Goal: Find contact information: Find contact information

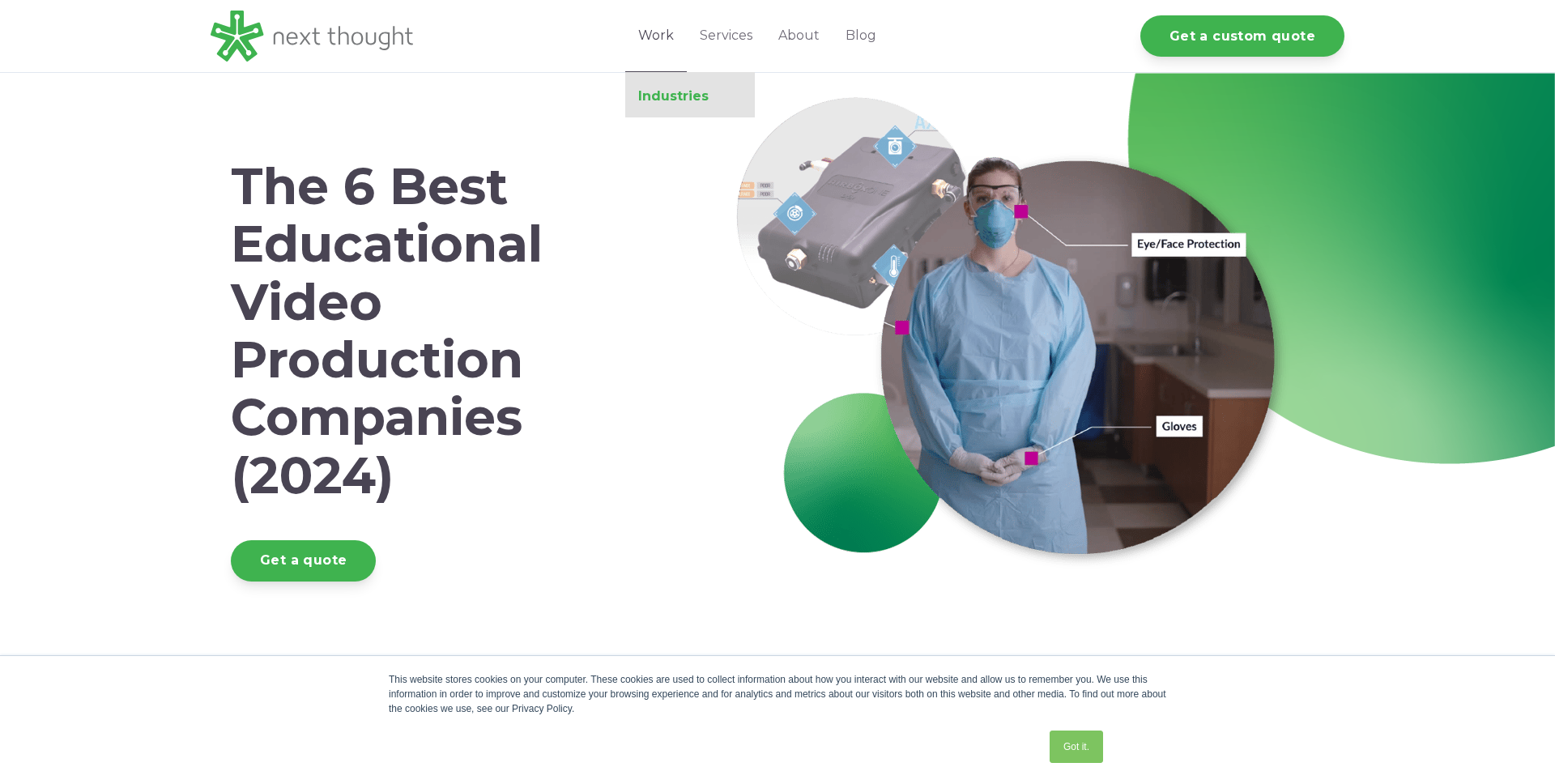
click at [659, 90] on link "Industries" at bounding box center [689, 96] width 130 height 16
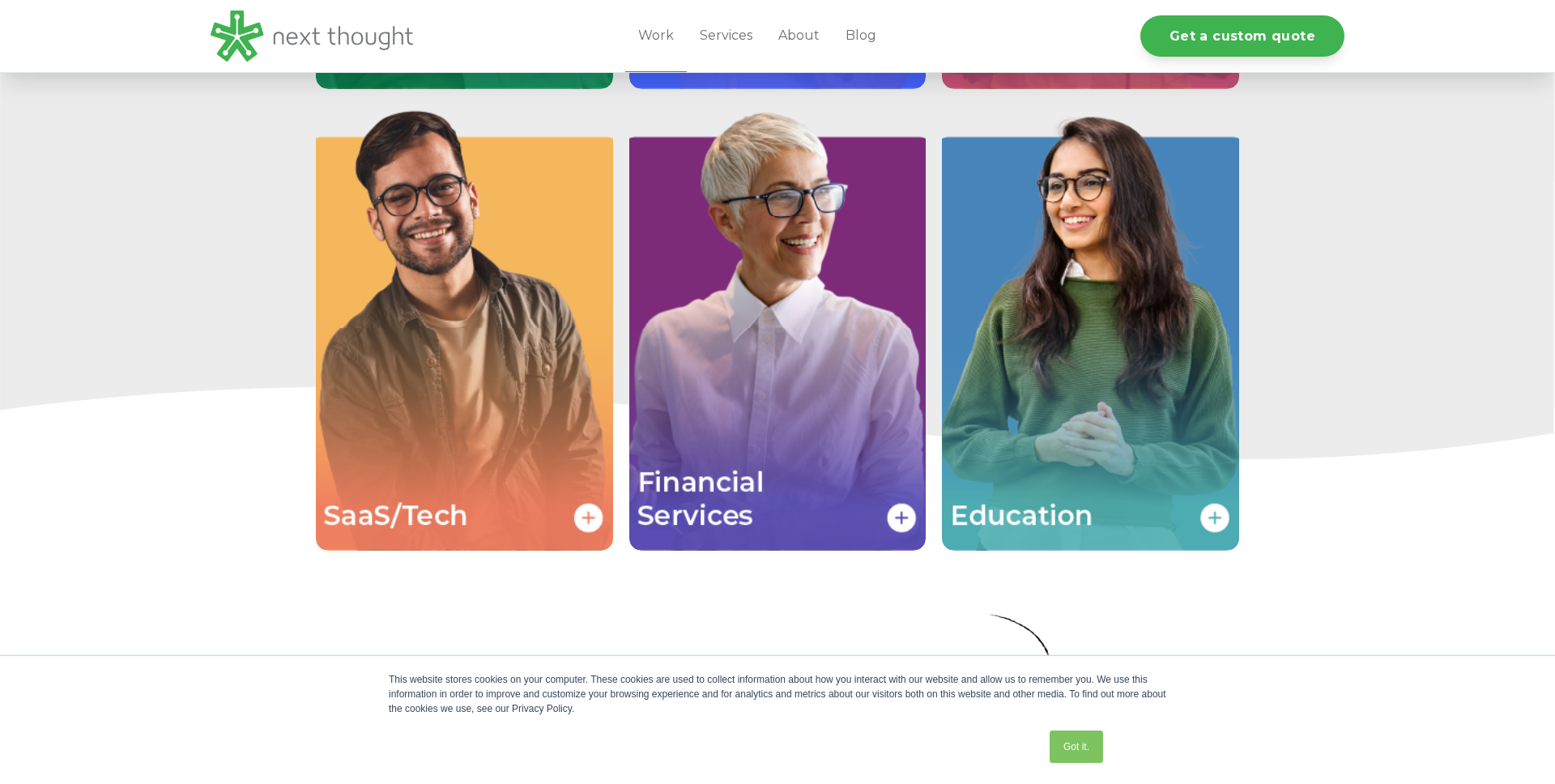
scroll to position [3426, 0]
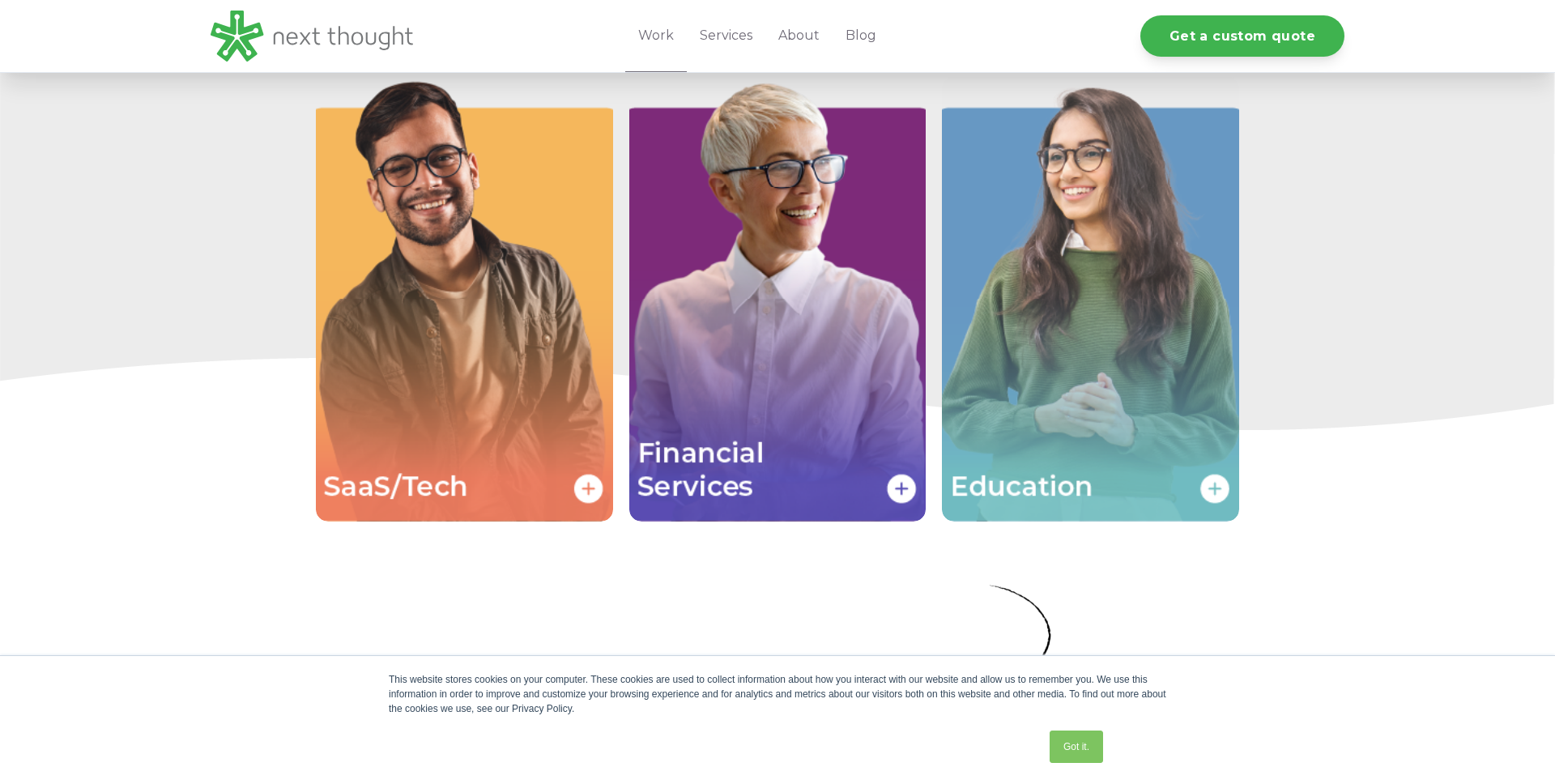
click at [1219, 496] on img "Image grid with {{ image_count }} images." at bounding box center [1090, 298] width 297 height 445
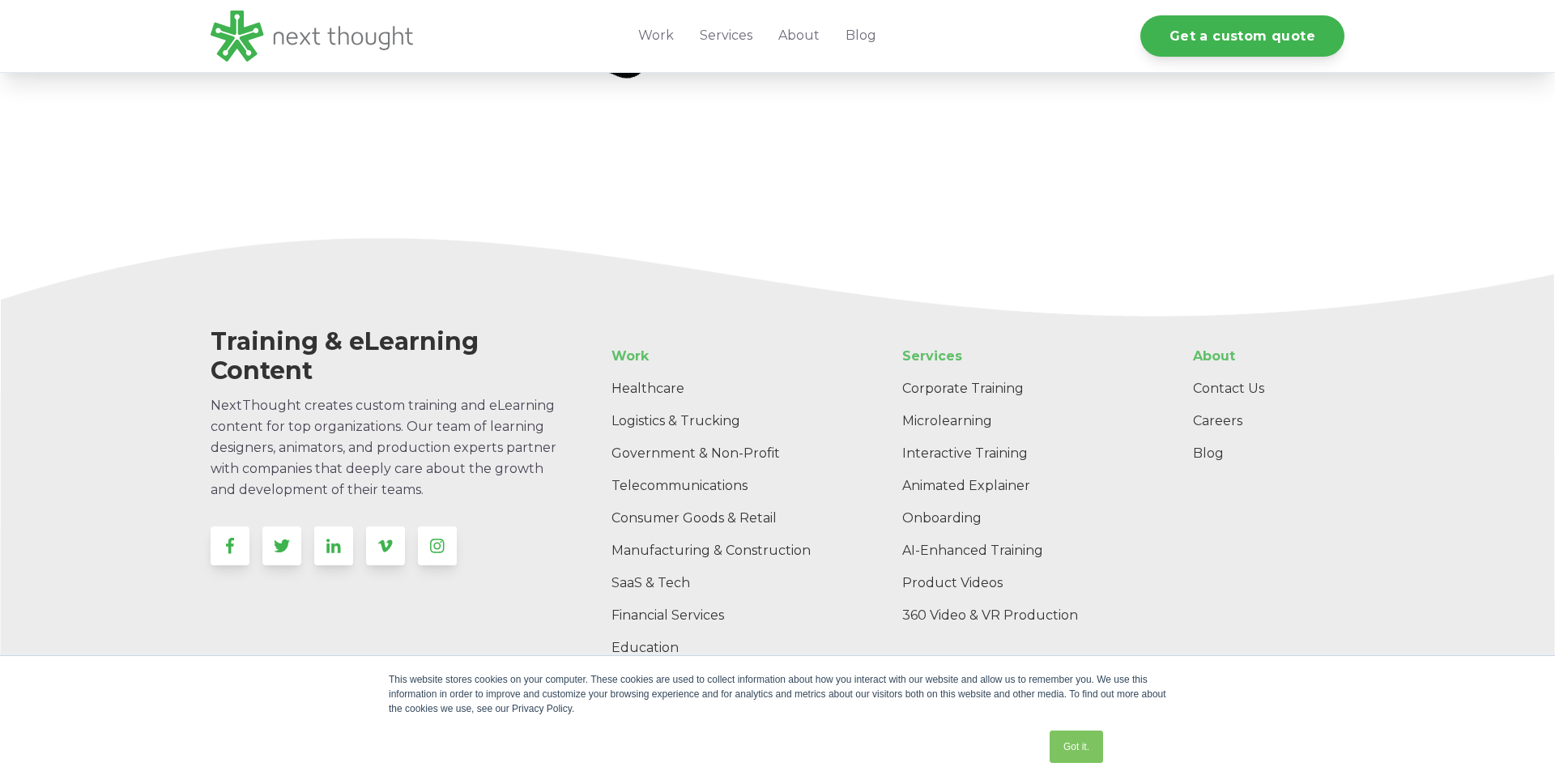
scroll to position [10521, 0]
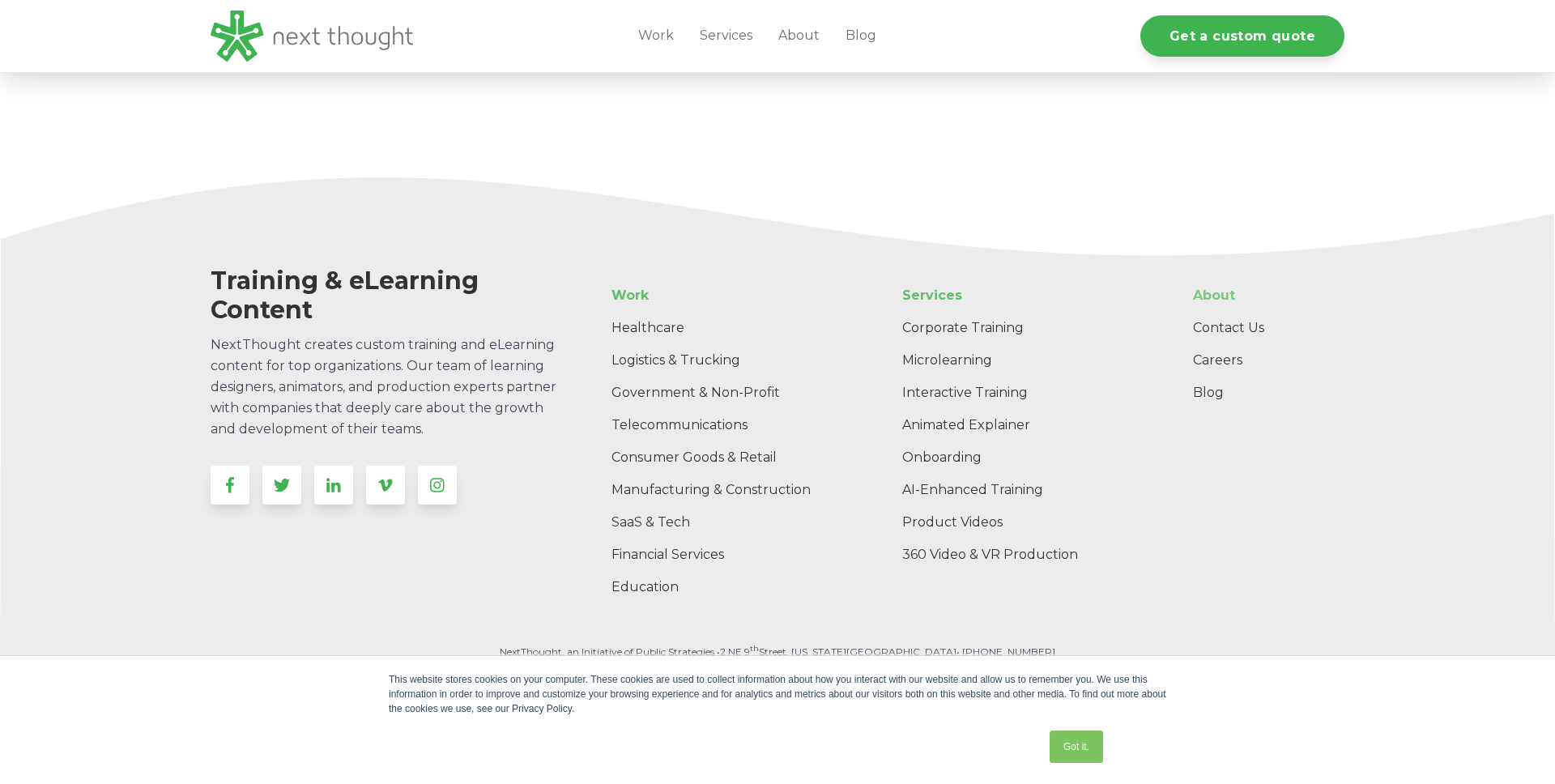
click at [1222, 297] on link "About" at bounding box center [1262, 296] width 164 height 33
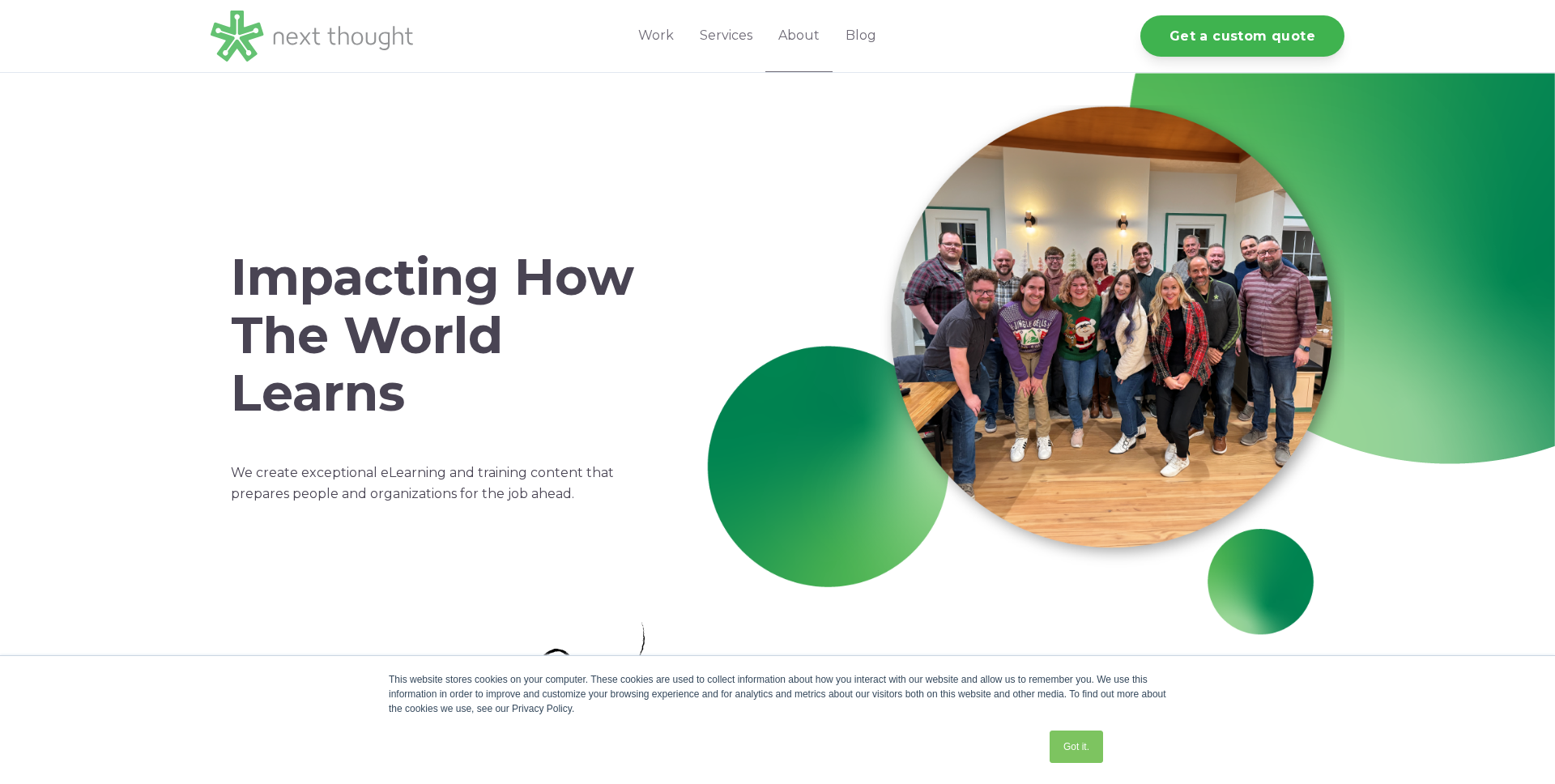
click at [311, 28] on img at bounding box center [311, 36] width 203 height 51
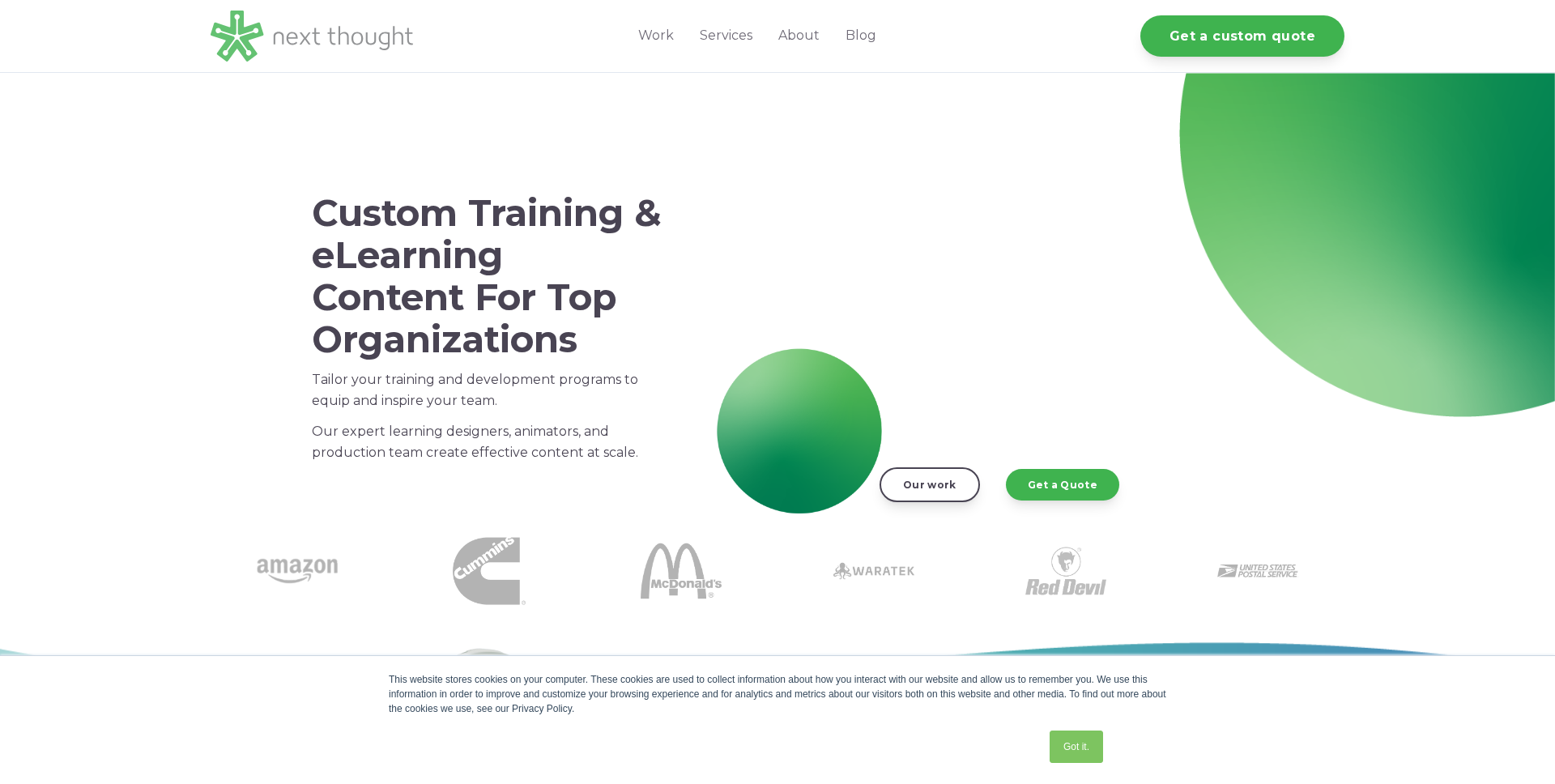
click at [348, 34] on img at bounding box center [311, 36] width 203 height 51
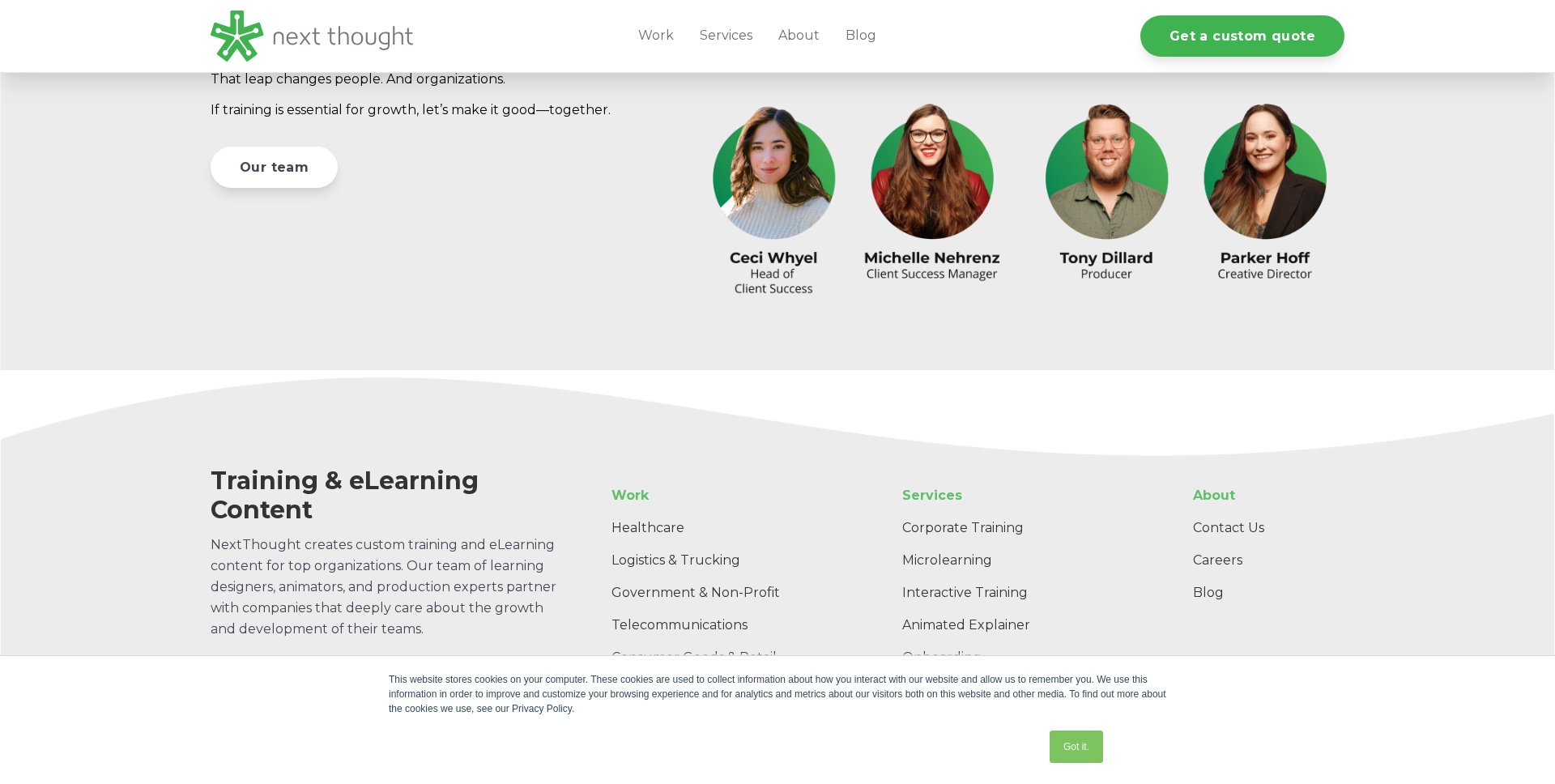
scroll to position [5123, 0]
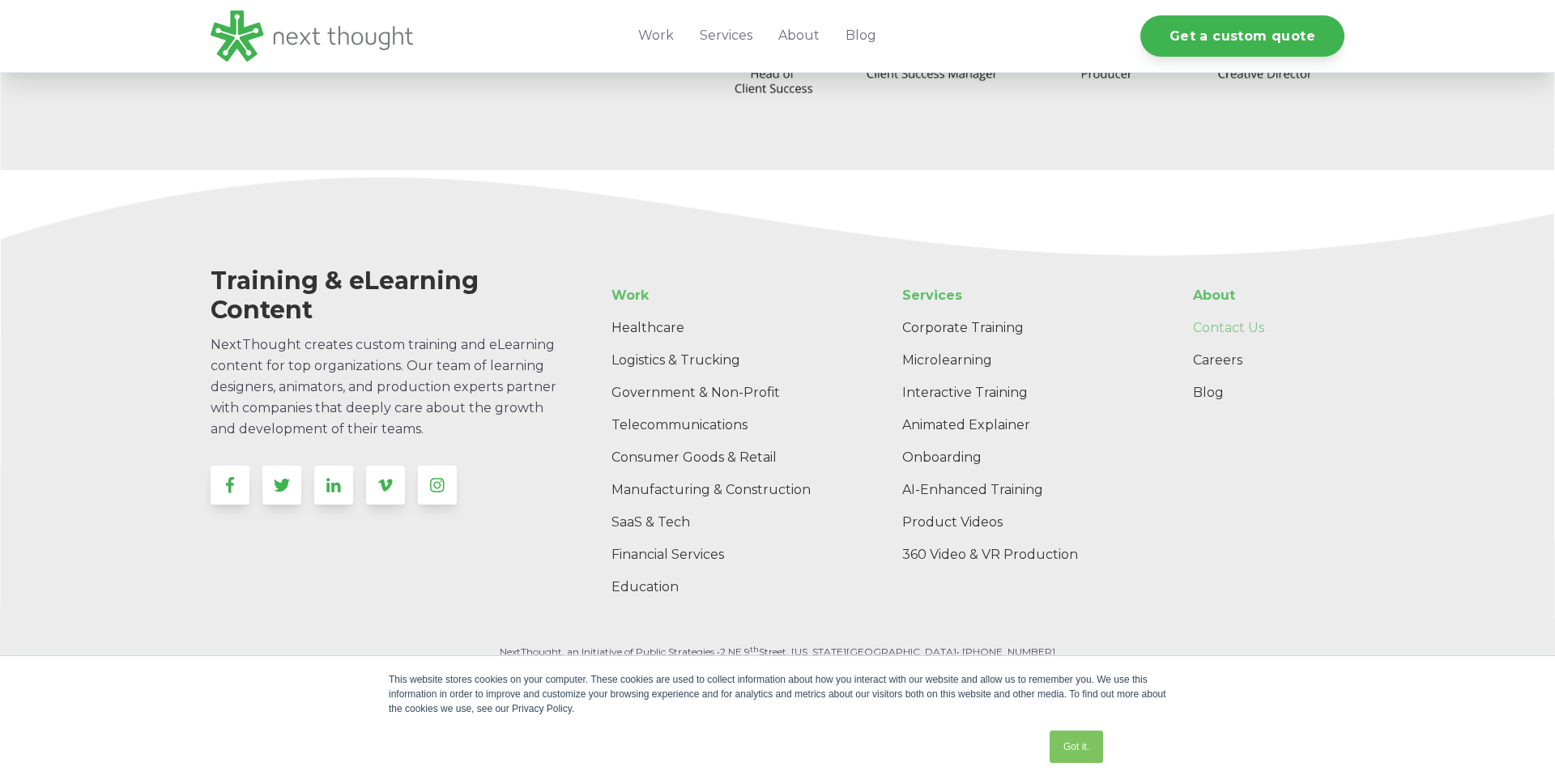
click at [1227, 333] on link "Contact Us" at bounding box center [1262, 328] width 164 height 33
